Goal: Information Seeking & Learning: Learn about a topic

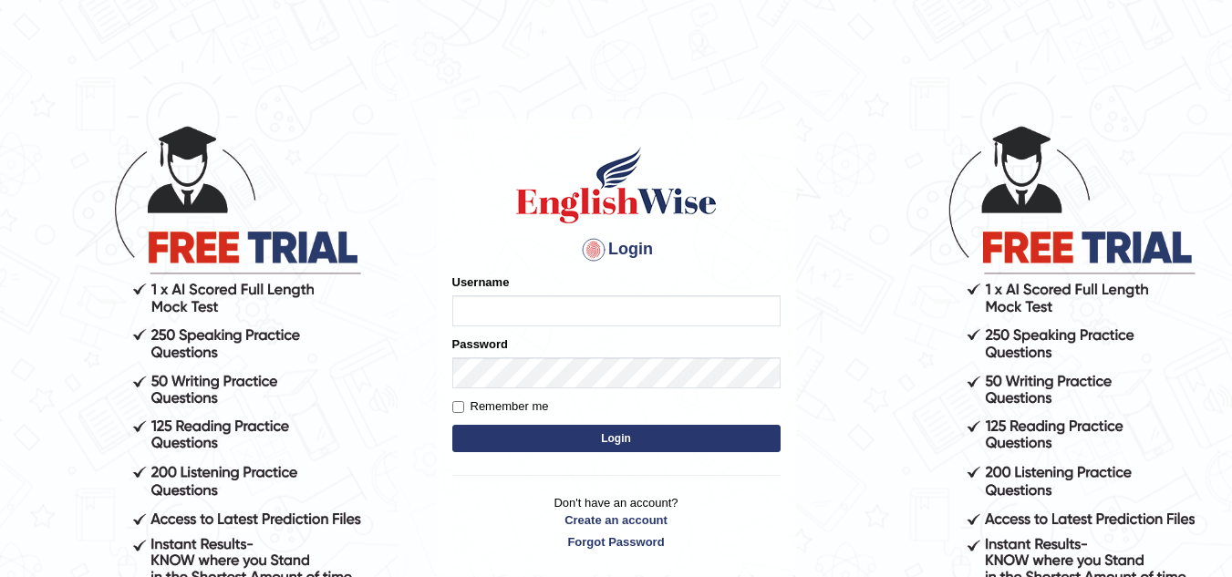
type input "Marzieh1988"
click at [667, 445] on button "Login" at bounding box center [616, 438] width 328 height 27
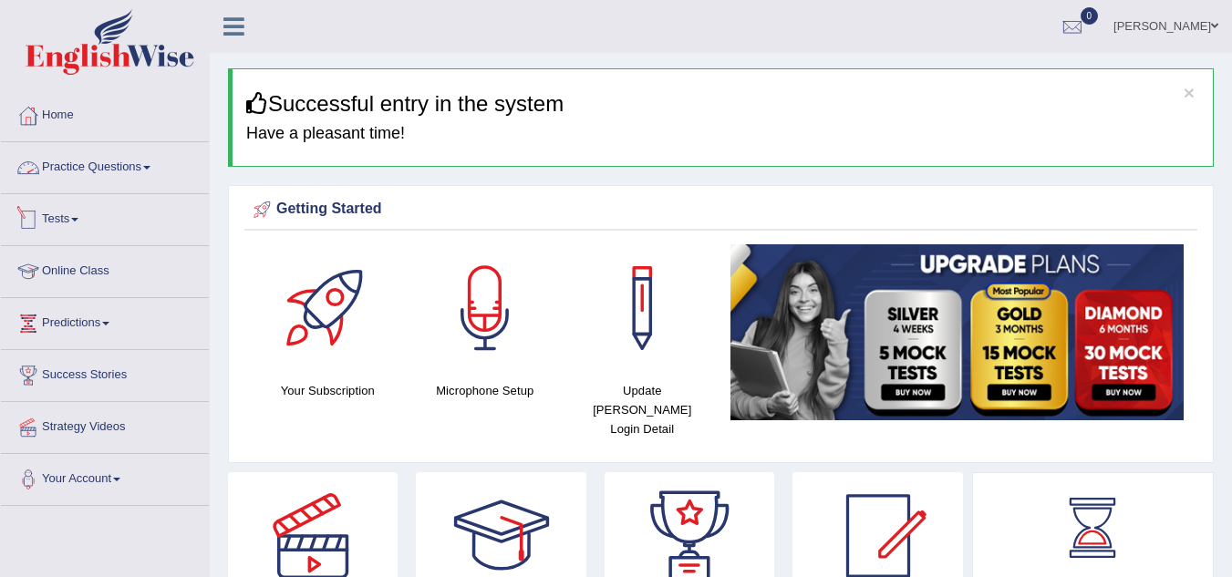
click at [155, 171] on link "Practice Questions" at bounding box center [105, 165] width 208 height 46
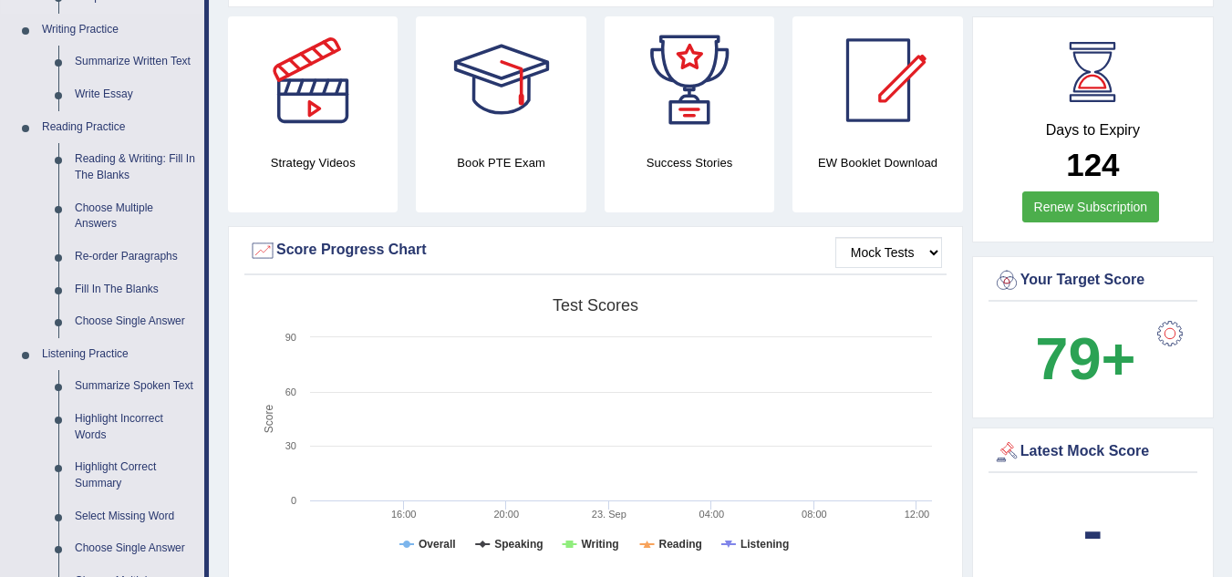
scroll to position [547, 0]
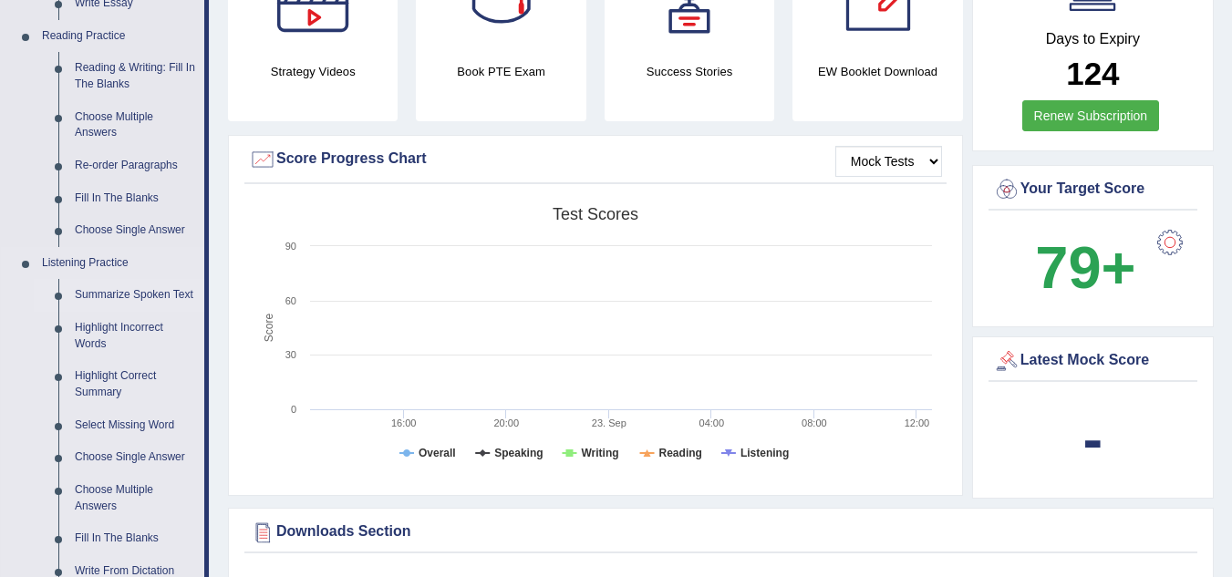
click at [150, 295] on link "Summarize Spoken Text" at bounding box center [136, 295] width 138 height 33
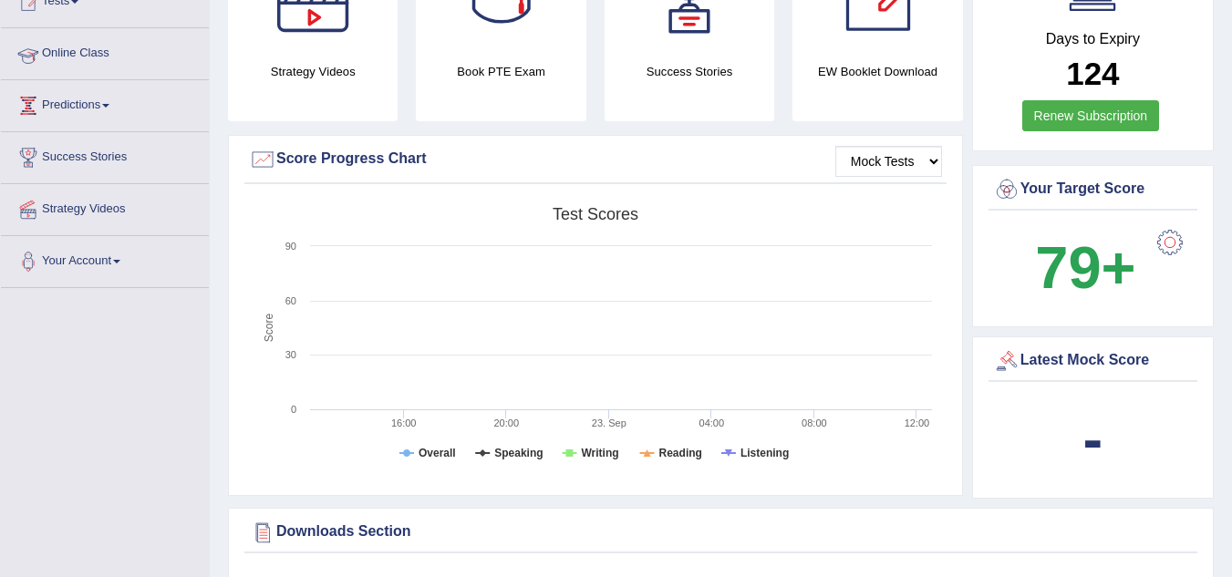
scroll to position [227, 0]
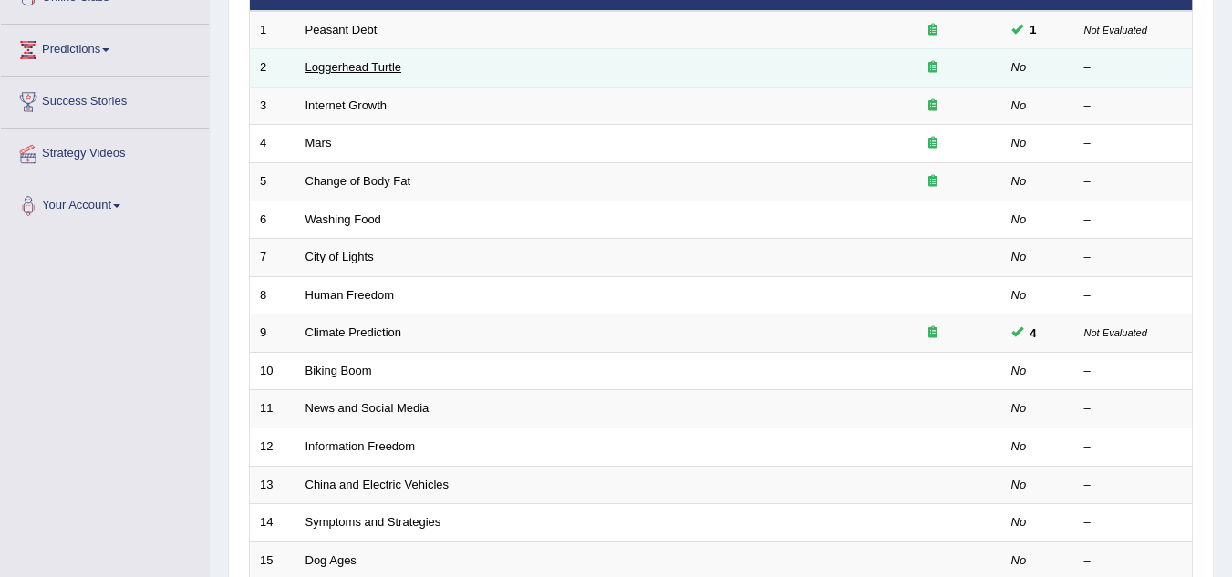
click at [385, 67] on link "Loggerhead Turtle" at bounding box center [353, 67] width 97 height 14
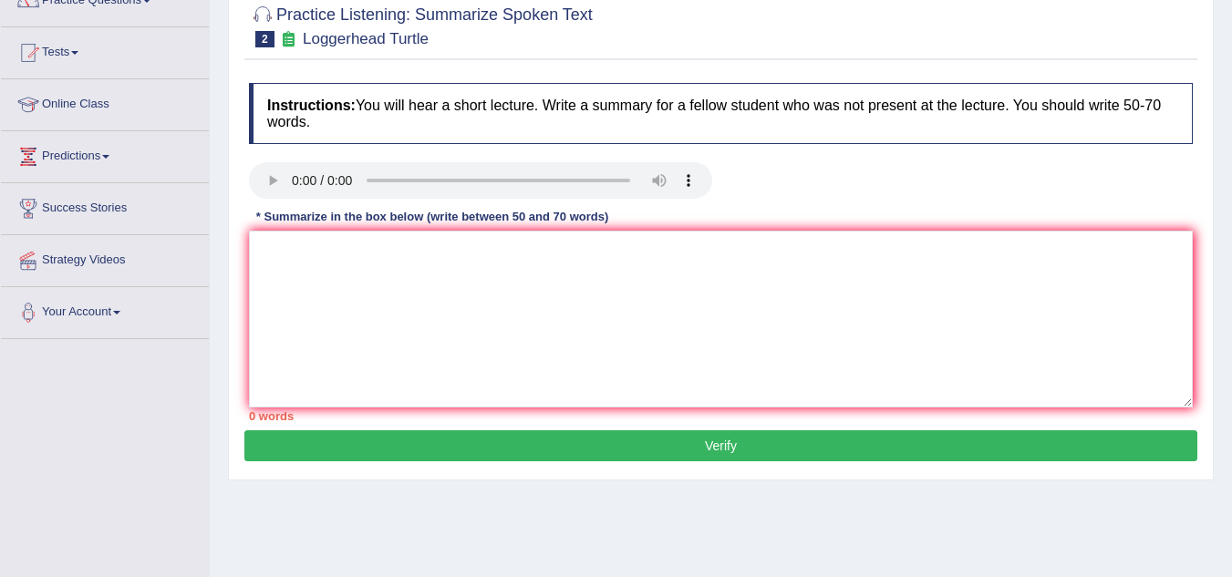
scroll to position [182, 0]
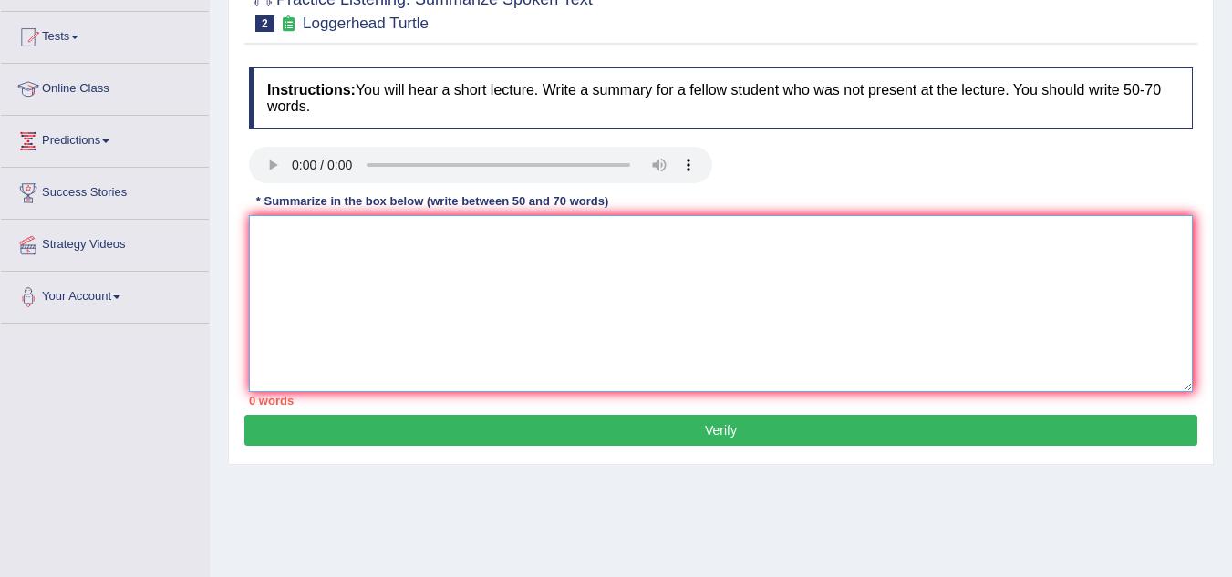
click at [384, 227] on textarea at bounding box center [721, 303] width 944 height 177
paste textarea "The speaker provided a comprehensive overview of [main topic], highlighting sev…"
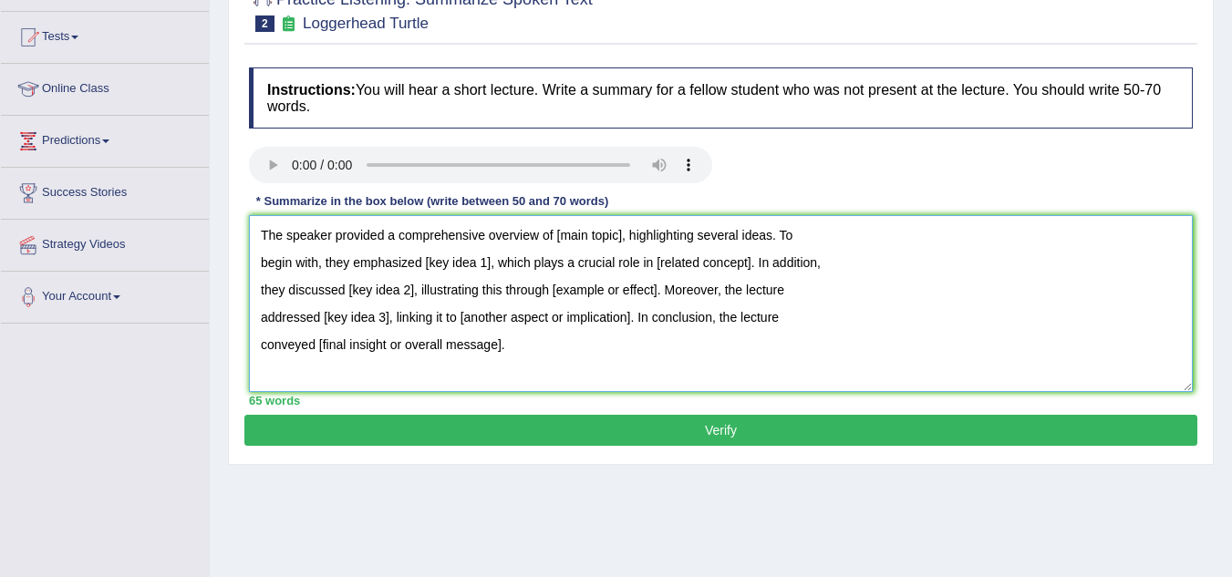
click at [257, 261] on textarea "The speaker provided a comprehensive overview of [main topic], highlighting sev…" at bounding box center [721, 303] width 944 height 177
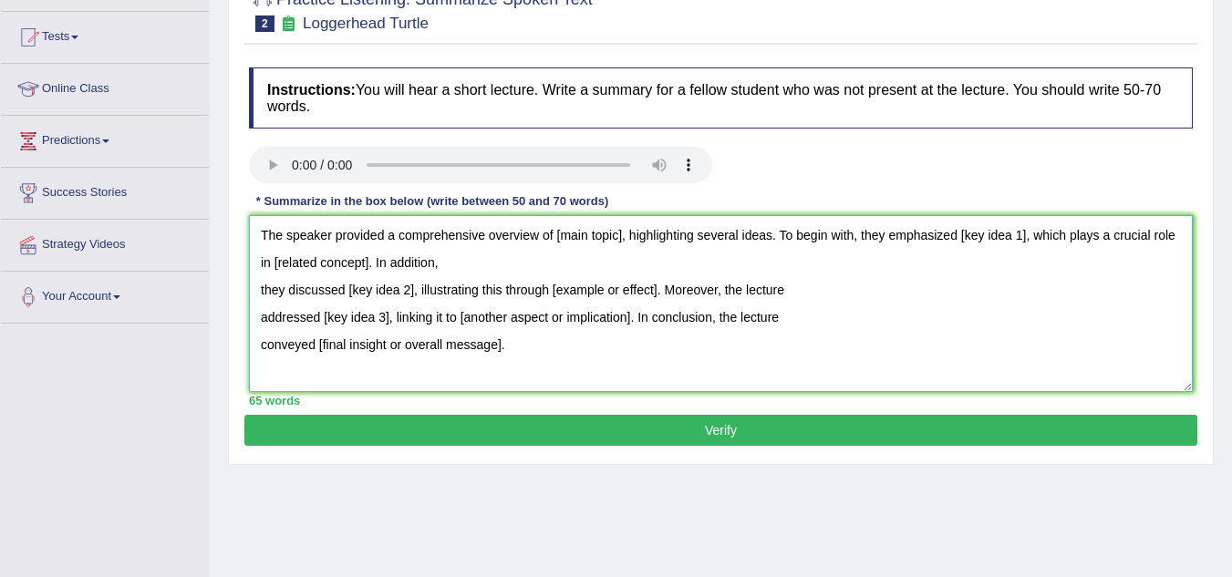
click at [259, 290] on textarea "The speaker provided a comprehensive overview of [main topic], highlighting sev…" at bounding box center [721, 303] width 944 height 177
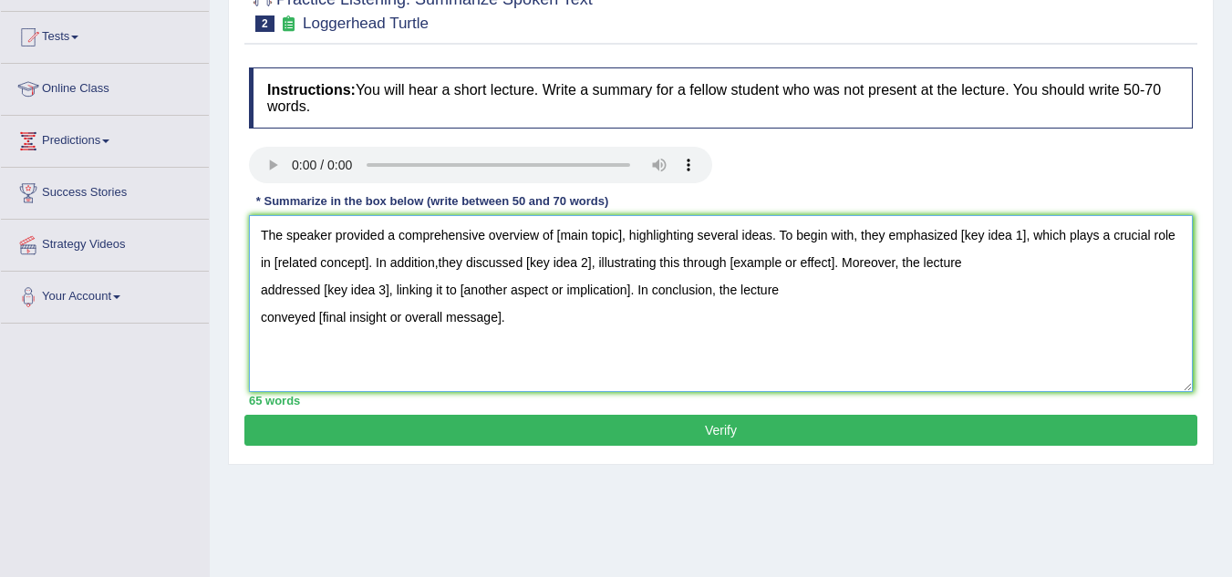
click at [259, 290] on textarea "The speaker provided a comprehensive overview of [main topic], highlighting sev…" at bounding box center [721, 303] width 944 height 177
click at [256, 291] on textarea "The speaker provided a comprehensive overview of [main topic], highlighting sev…" at bounding box center [721, 303] width 944 height 177
click at [258, 315] on textarea "The speaker provided a comprehensive overview of [main topic], highlighting sev…" at bounding box center [721, 303] width 944 height 177
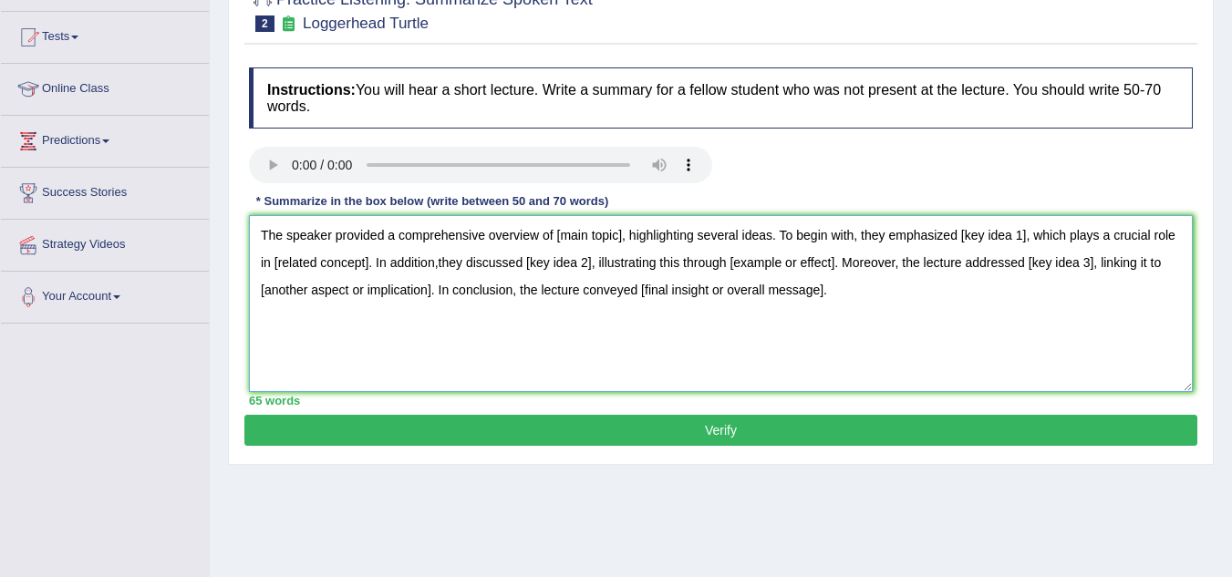
type textarea "The speaker provided a comprehensive overview of [main topic], highlighting sev…"
click at [622, 232] on textarea "The speaker provided a comprehensive overview of [main topic], highlighting sev…" at bounding box center [721, 303] width 944 height 177
click at [754, 158] on div at bounding box center [721, 167] width 962 height 41
click at [650, 238] on textarea "The speaker provided a comprehensive overview of young swimming, highlighting s…" at bounding box center [721, 303] width 944 height 177
click at [588, 237] on textarea "The speaker provided a comprehensive overview of young, highlighting several id…" at bounding box center [721, 303] width 944 height 177
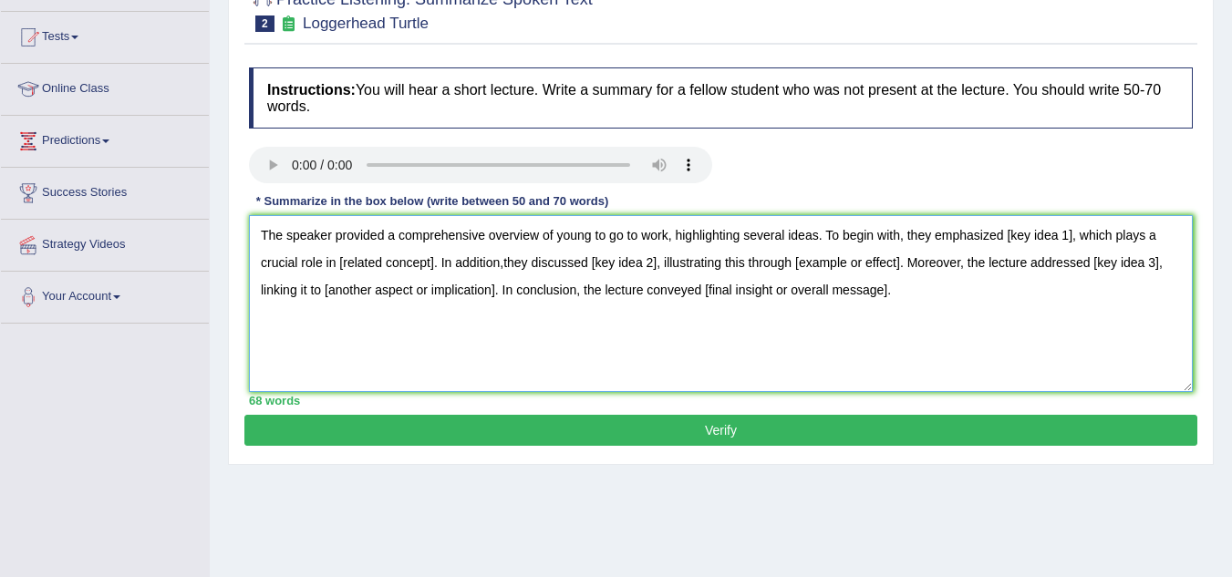
drag, startPoint x: 1071, startPoint y: 237, endPoint x: 1006, endPoint y: 238, distance: 65.7
click at [1006, 238] on textarea "The speaker provided a comprehensive overview of young to go to work, highlight…" at bounding box center [721, 303] width 944 height 177
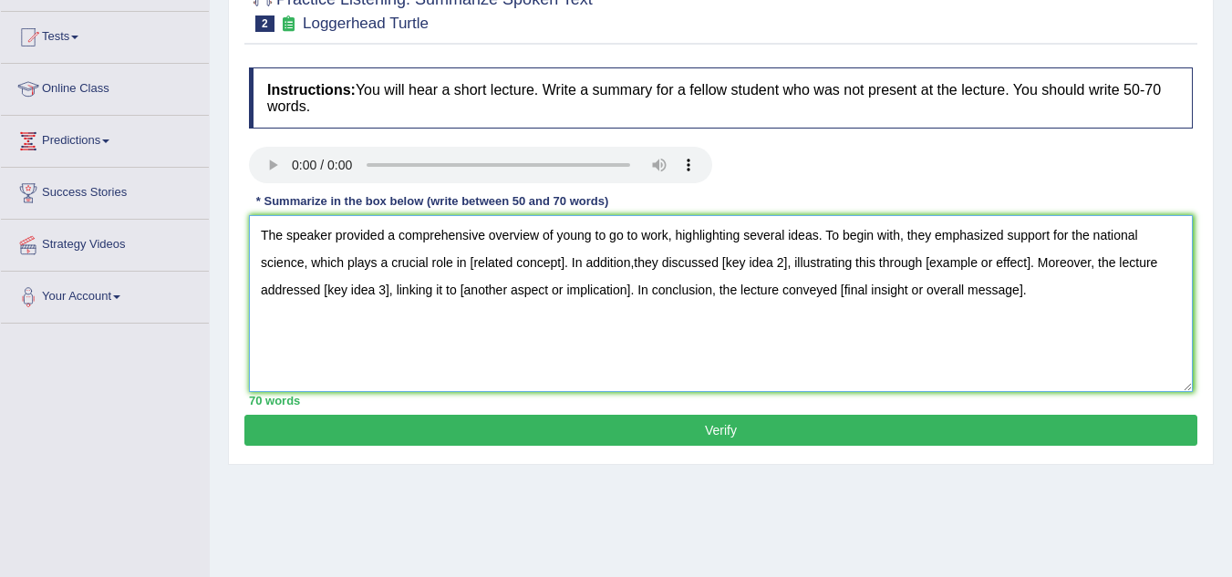
drag, startPoint x: 551, startPoint y: 261, endPoint x: 469, endPoint y: 271, distance: 82.7
click at [469, 271] on textarea "The speaker provided a comprehensive overview of young to go to work, highlight…" at bounding box center [721, 303] width 944 height 177
drag, startPoint x: 744, startPoint y: 263, endPoint x: 677, endPoint y: 260, distance: 67.5
click at [677, 260] on textarea "The speaker provided a comprehensive overview of young to go to work, highlight…" at bounding box center [721, 303] width 944 height 177
paste textarea "orientation"
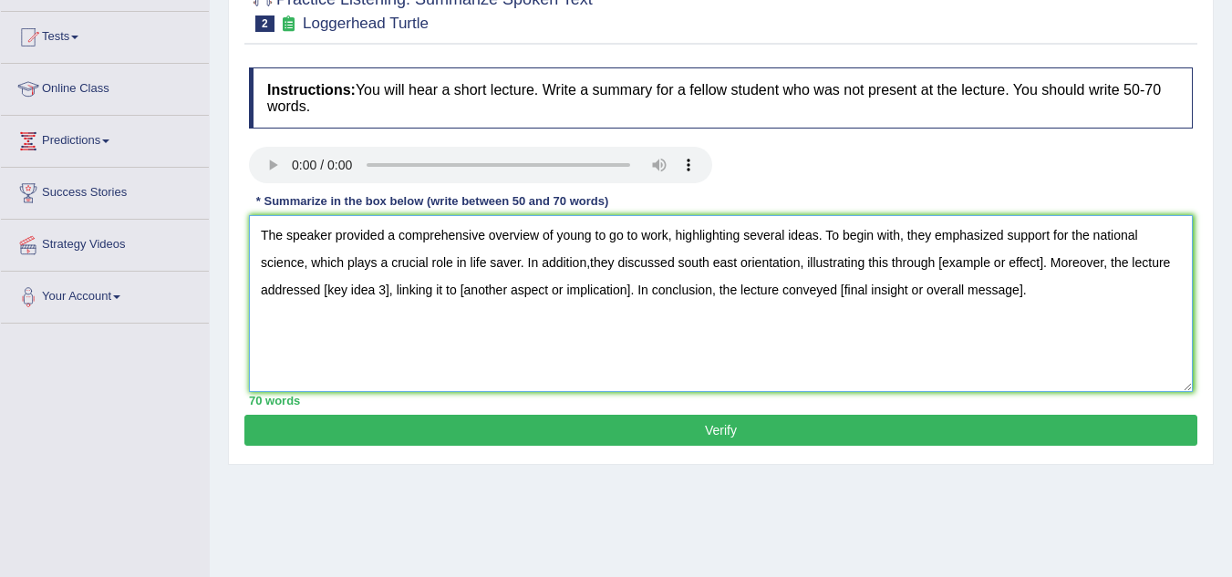
drag, startPoint x: 1044, startPoint y: 263, endPoint x: 939, endPoint y: 270, distance: 105.1
click at [939, 270] on textarea "The speaker provided a comprehensive overview of young to go to work, highlight…" at bounding box center [721, 303] width 944 height 177
drag, startPoint x: 958, startPoint y: 289, endPoint x: 777, endPoint y: 308, distance: 182.4
click at [777, 308] on textarea "The speaker provided a comprehensive overview of young to go to work, highlight…" at bounding box center [721, 303] width 944 height 177
drag, startPoint x: 326, startPoint y: 290, endPoint x: 262, endPoint y: 301, distance: 65.7
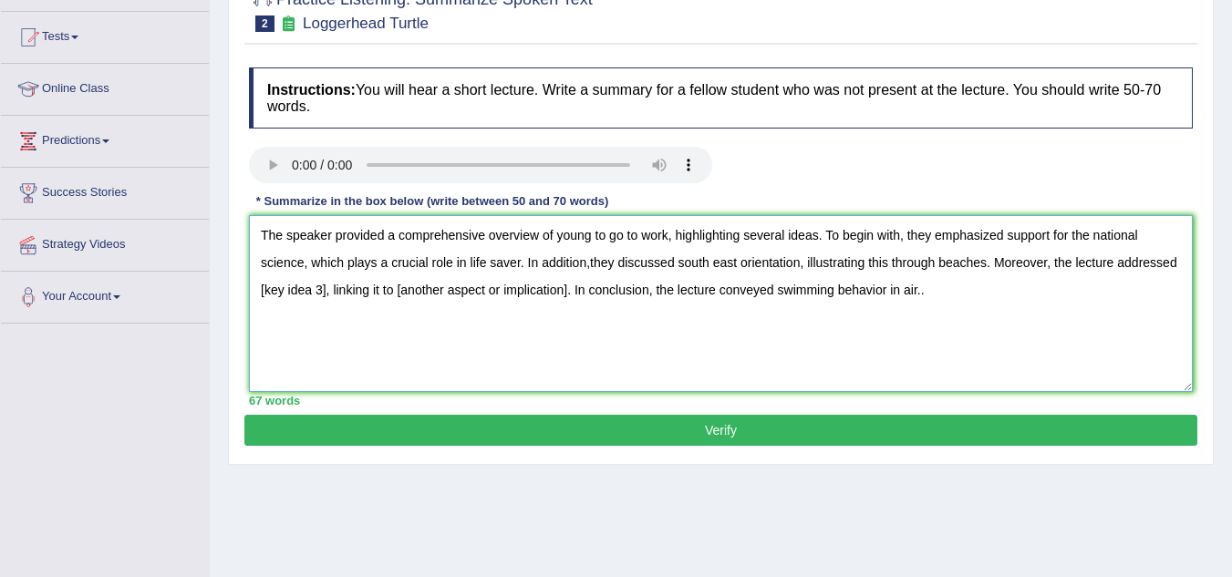
click at [262, 301] on textarea "The speaker provided a comprehensive overview of young to go to work, highlight…" at bounding box center [721, 303] width 944 height 177
drag, startPoint x: 596, startPoint y: 290, endPoint x: 350, endPoint y: 294, distance: 246.2
click at [350, 294] on textarea "The speaker provided a comprehensive overview of young to go to work, highlight…" at bounding box center [721, 303] width 944 height 177
type textarea "The speaker provided a comprehensive overview of young to go to work, highlight…"
click at [605, 423] on button "Verify" at bounding box center [720, 430] width 953 height 31
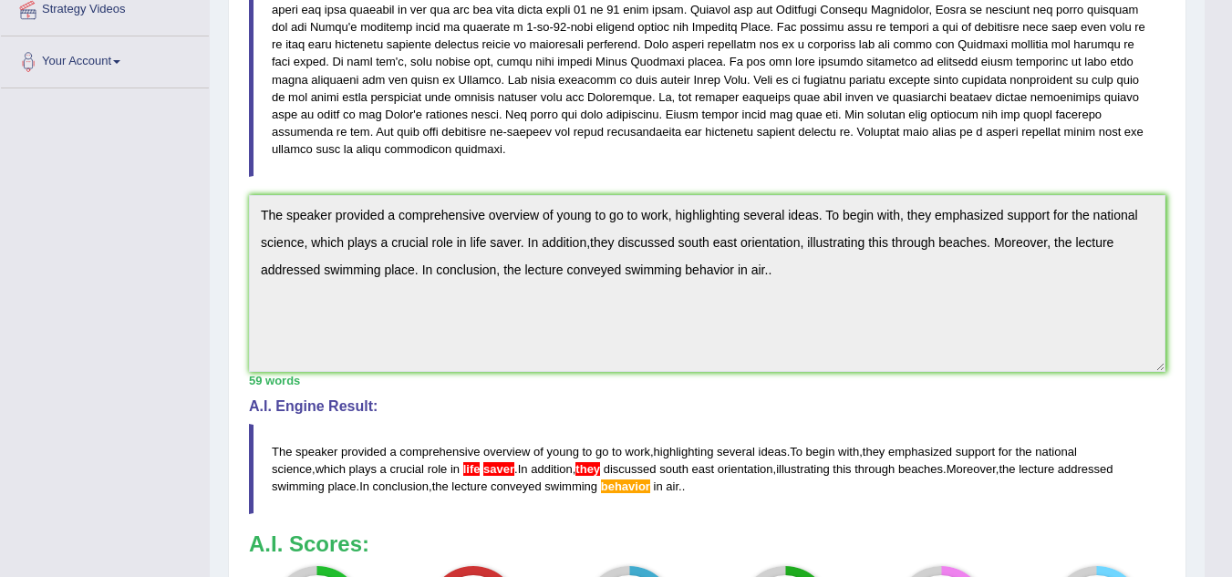
scroll to position [365, 0]
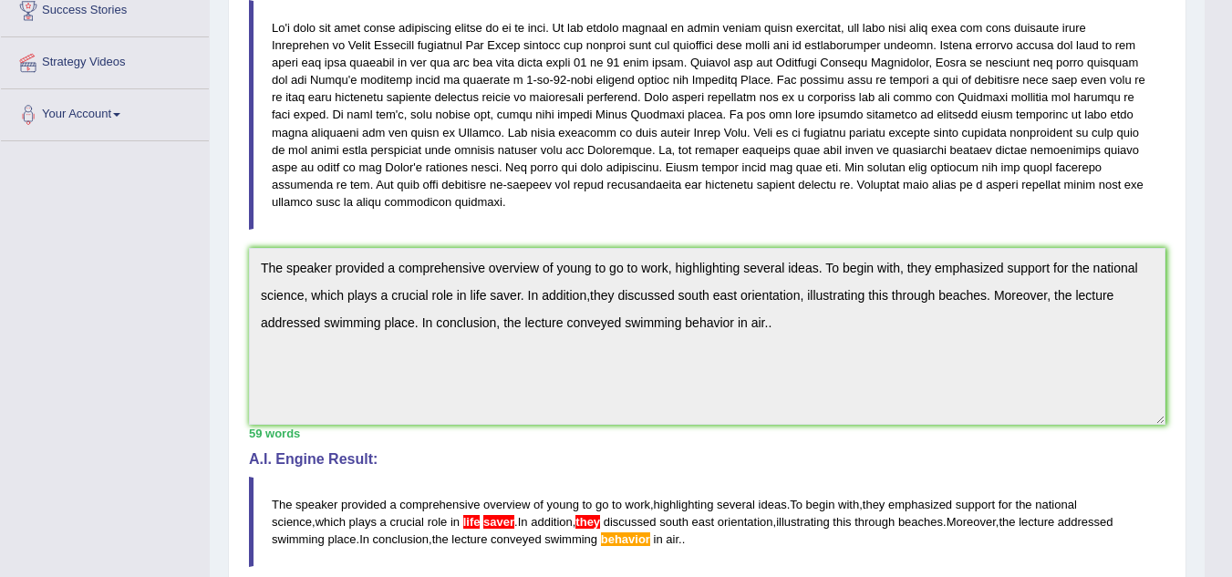
click at [238, 254] on div "Practice Listening: Summarize Spoken Text 2 Loggerhead Turtle Instructions: You…" at bounding box center [707, 320] width 958 height 1065
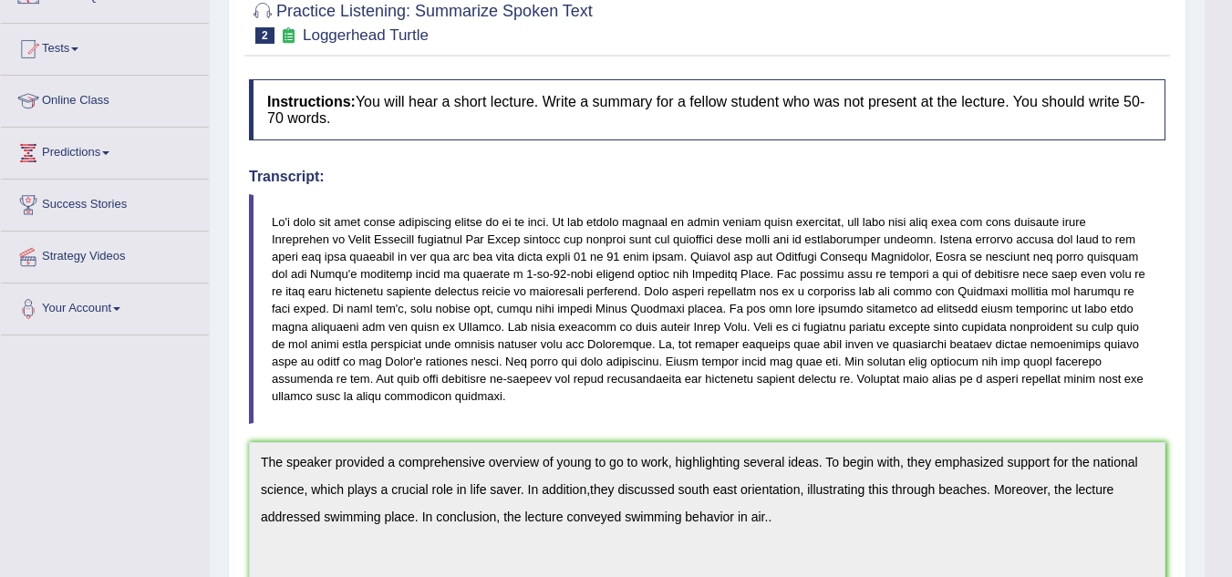
scroll to position [91, 0]
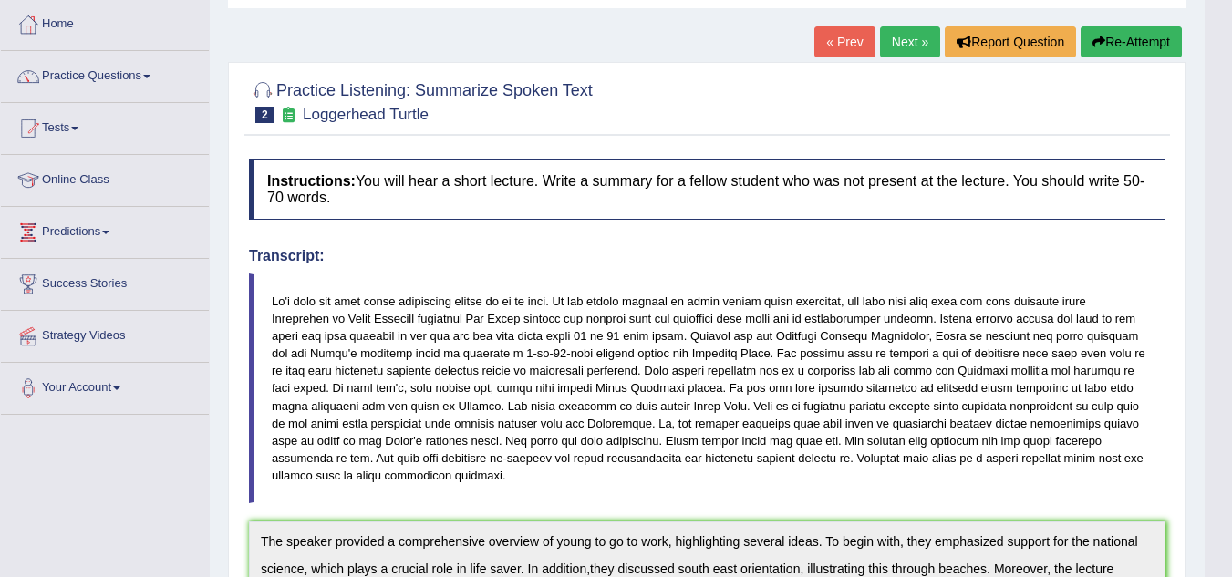
click at [1124, 51] on button "Re-Attempt" at bounding box center [1130, 41] width 101 height 31
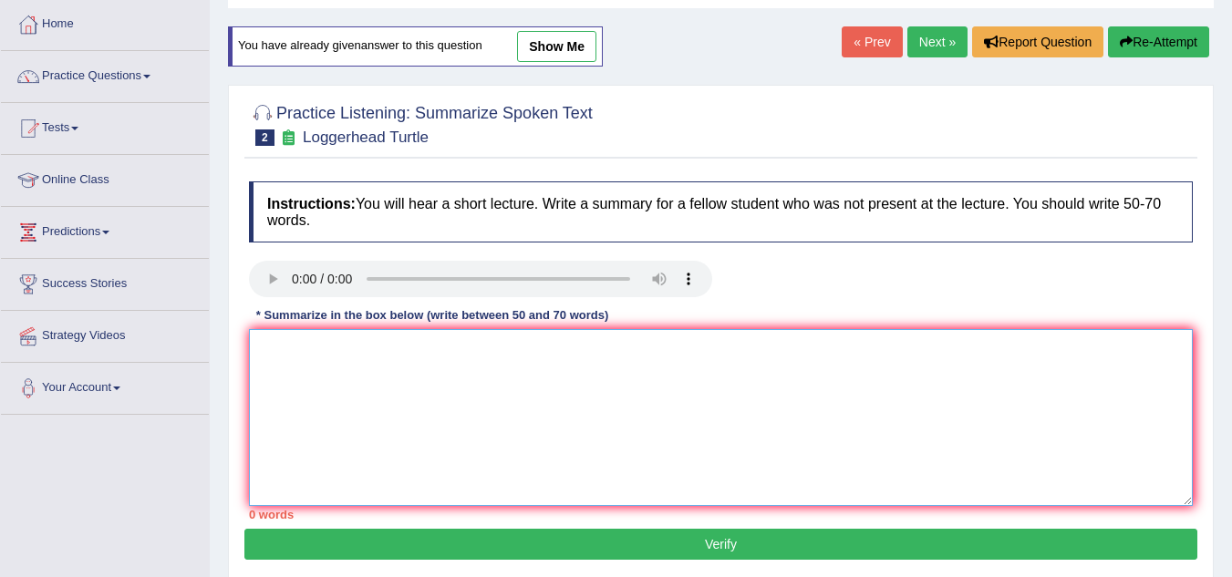
click at [358, 405] on textarea at bounding box center [721, 417] width 944 height 177
paste textarea "The speaker provided a comprehensive overview of young to go to work, highlight…"
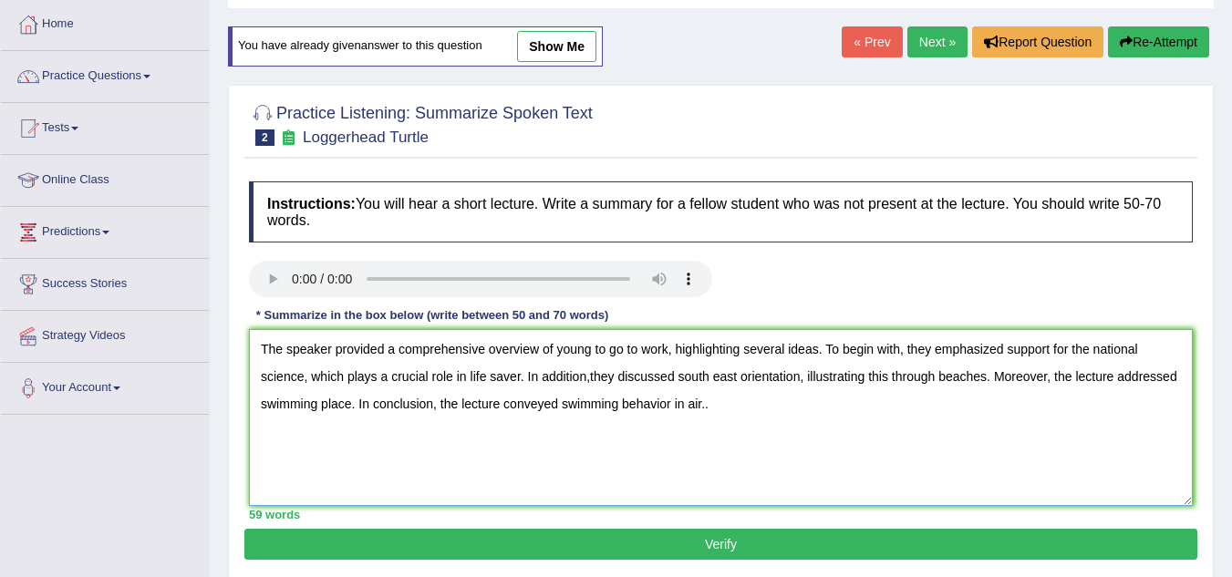
click at [488, 374] on textarea "The speaker provided a comprehensive overview of young to go to work, highlight…" at bounding box center [721, 417] width 944 height 177
click at [585, 374] on textarea "The speaker provided a comprehensive overview of young to go to work, highlight…" at bounding box center [721, 417] width 944 height 177
click at [666, 404] on textarea "The speaker provided a comprehensive overview of young to go to work, highlight…" at bounding box center [721, 417] width 944 height 177
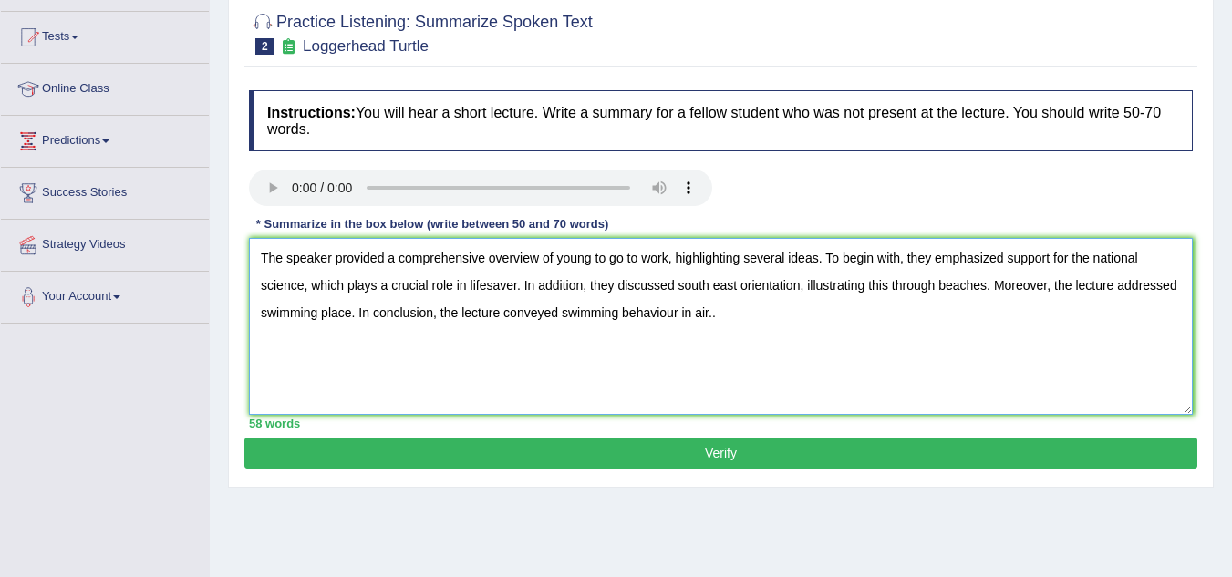
type textarea "The speaker provided a comprehensive overview of young to go to work, highlight…"
click at [728, 453] on button "Verify" at bounding box center [720, 453] width 953 height 31
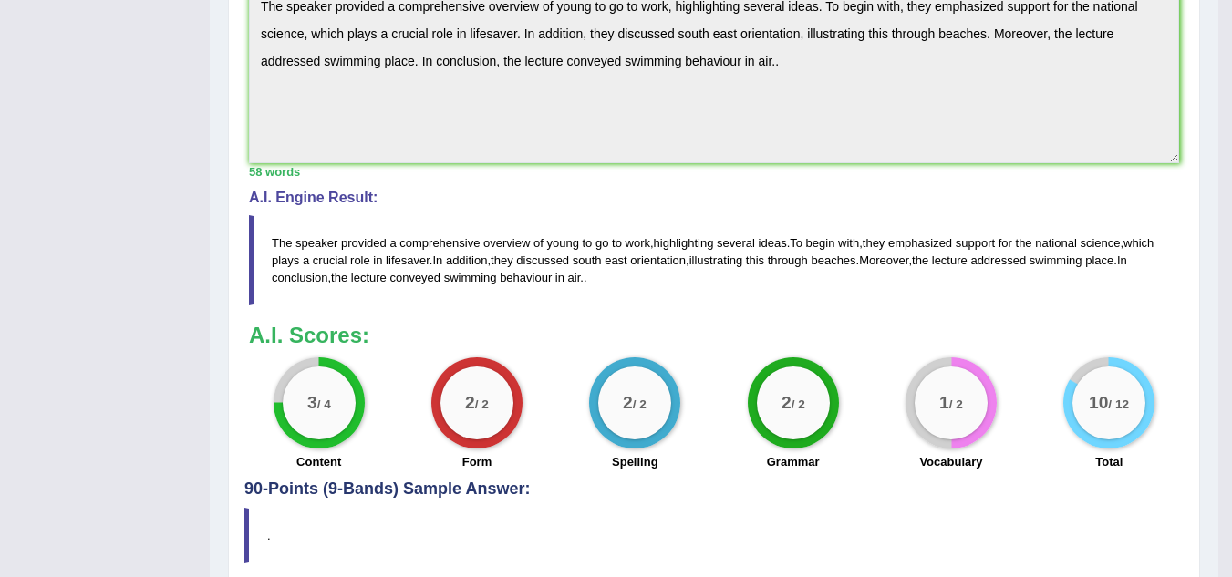
scroll to position [638, 0]
